Goal: Check status: Check status

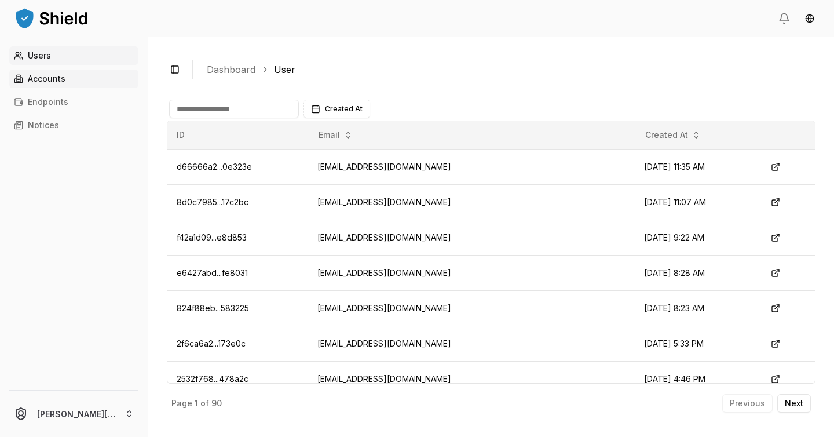
click at [94, 80] on link "Accounts" at bounding box center [73, 79] width 129 height 19
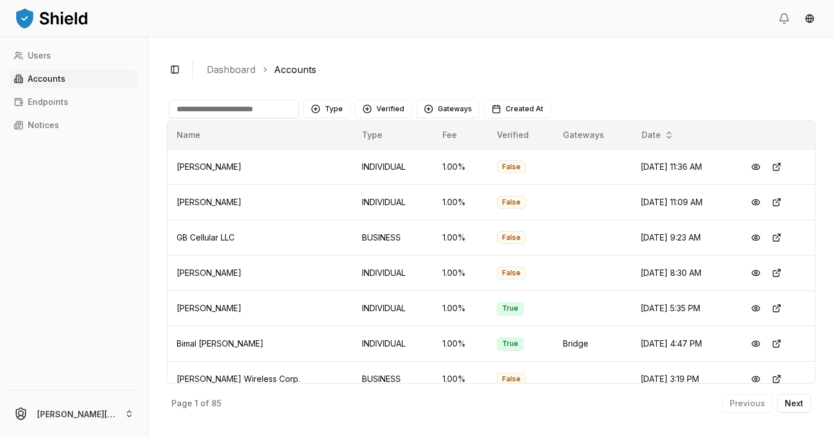
click at [231, 109] on input at bounding box center [234, 109] width 130 height 19
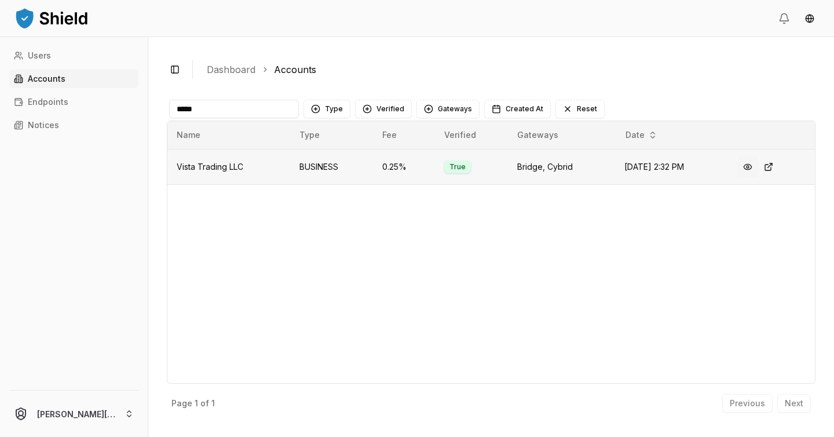
type input "*****"
click at [753, 166] on button at bounding box center [747, 166] width 21 height 21
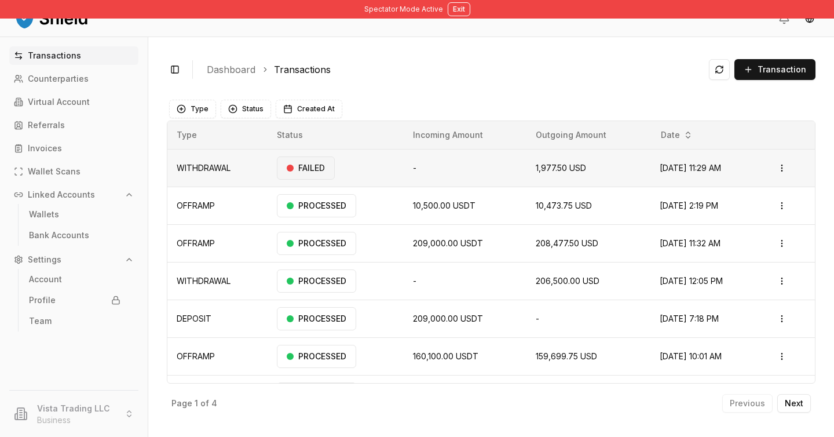
click at [299, 169] on div "FAILED" at bounding box center [306, 167] width 58 height 23
click at [787, 171] on html "Spectator Mode Active Exit Transactions Counterparties Virtual Account Referral…" at bounding box center [417, 218] width 834 height 437
click at [77, 103] on html "Spectator Mode Active Exit Transactions Counterparties Virtual Account Referral…" at bounding box center [417, 218] width 834 height 437
click at [78, 105] on p "Virtual Account" at bounding box center [59, 102] width 62 height 8
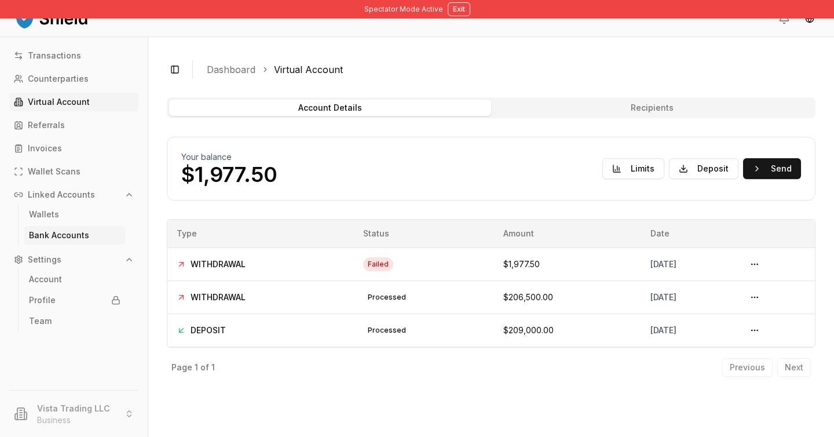
click at [68, 237] on p "Bank Accounts" at bounding box center [59, 235] width 60 height 8
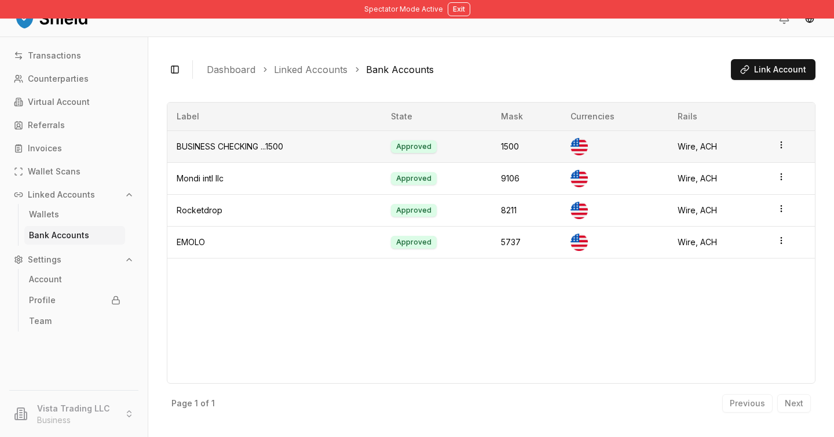
click at [785, 145] on html "Spectator Mode Active Exit Transactions Counterparties Virtual Account Referral…" at bounding box center [417, 218] width 834 height 437
click at [747, 122] on div "View Details" at bounding box center [734, 119] width 70 height 19
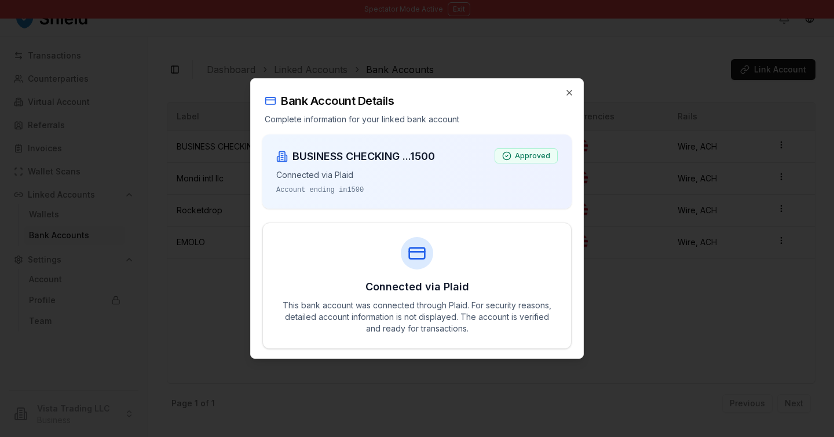
click at [621, 258] on div at bounding box center [417, 218] width 834 height 437
click at [575, 89] on div "Bank Account Details Complete information for your linked bank account" at bounding box center [417, 102] width 332 height 46
click at [571, 93] on icon "button" at bounding box center [569, 92] width 9 height 9
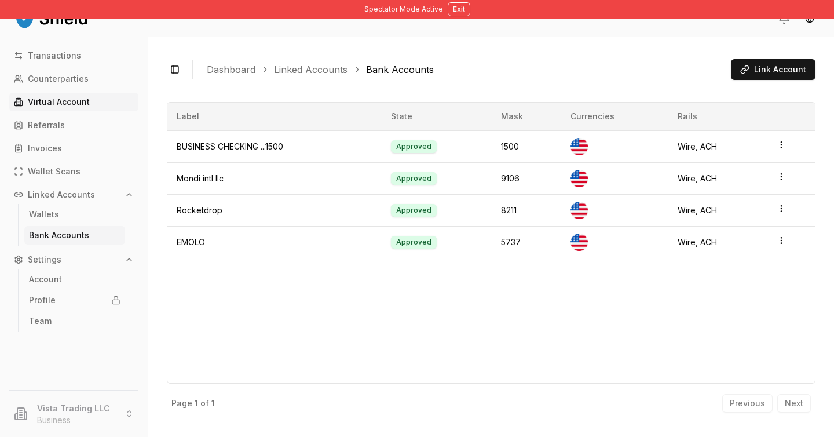
click at [74, 104] on p "Virtual Account" at bounding box center [59, 102] width 62 height 8
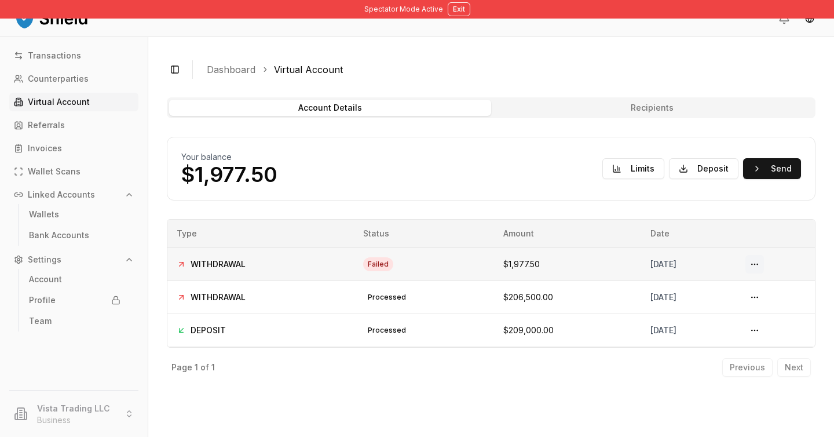
click at [764, 262] on button at bounding box center [754, 264] width 19 height 19
click at [764, 266] on button at bounding box center [754, 264] width 19 height 19
click at [363, 264] on div "failed" at bounding box center [378, 264] width 30 height 14
click at [777, 264] on td at bounding box center [775, 263] width 79 height 33
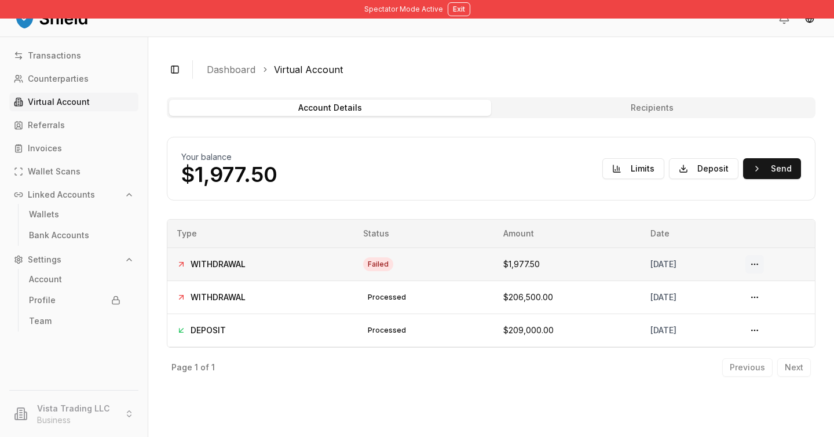
click at [763, 264] on button at bounding box center [754, 264] width 19 height 19
click at [81, 61] on link "Transactions" at bounding box center [73, 55] width 129 height 19
